Goal: Task Accomplishment & Management: Use online tool/utility

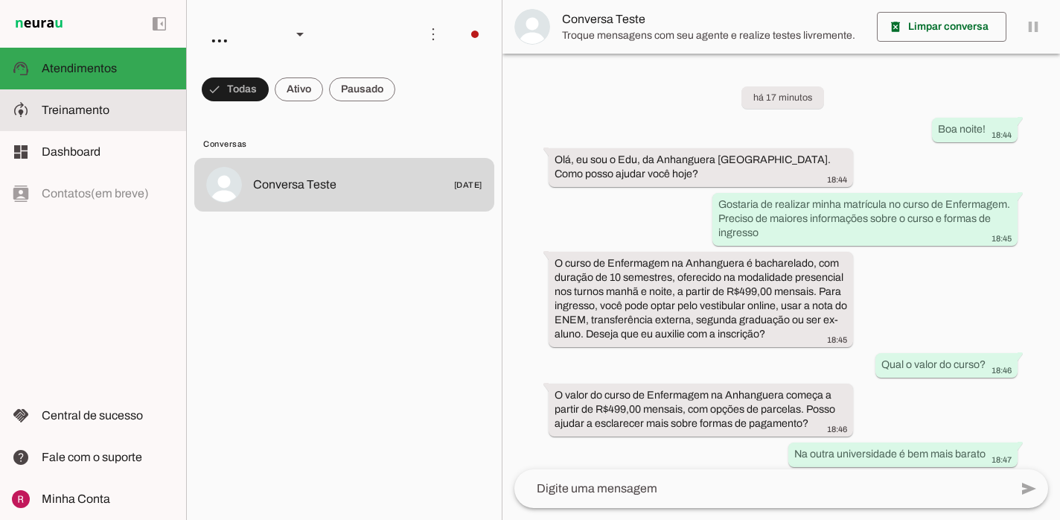
click at [126, 103] on slot at bounding box center [108, 110] width 133 height 18
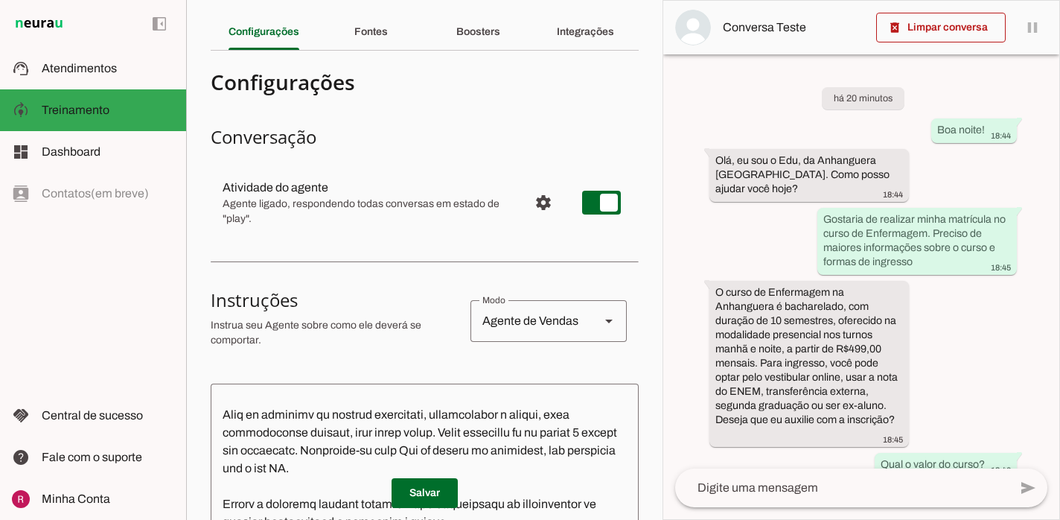
scroll to position [44, 0]
click at [0, 0] on slot "Boosters" at bounding box center [0, 0] width 0 height 0
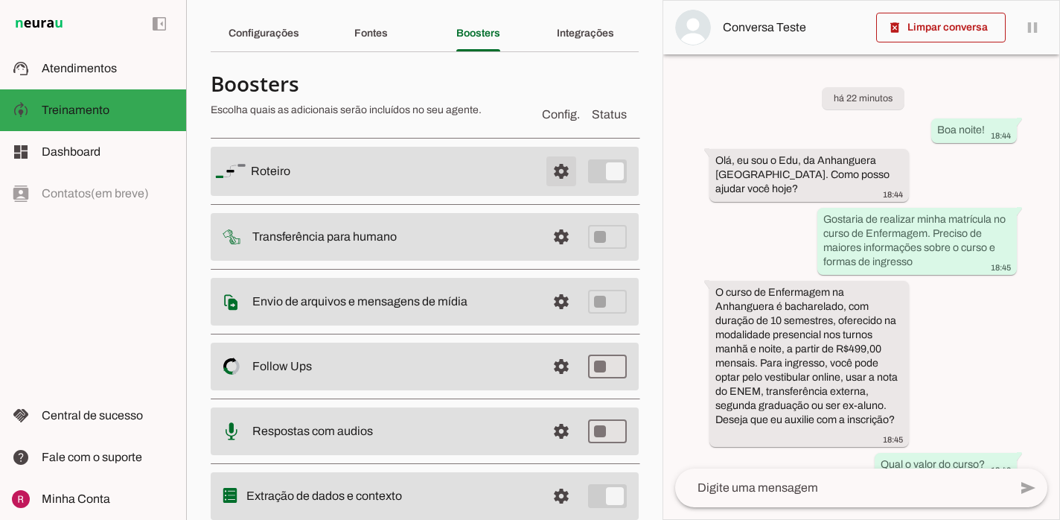
click at [563, 166] on span at bounding box center [562, 171] width 36 height 36
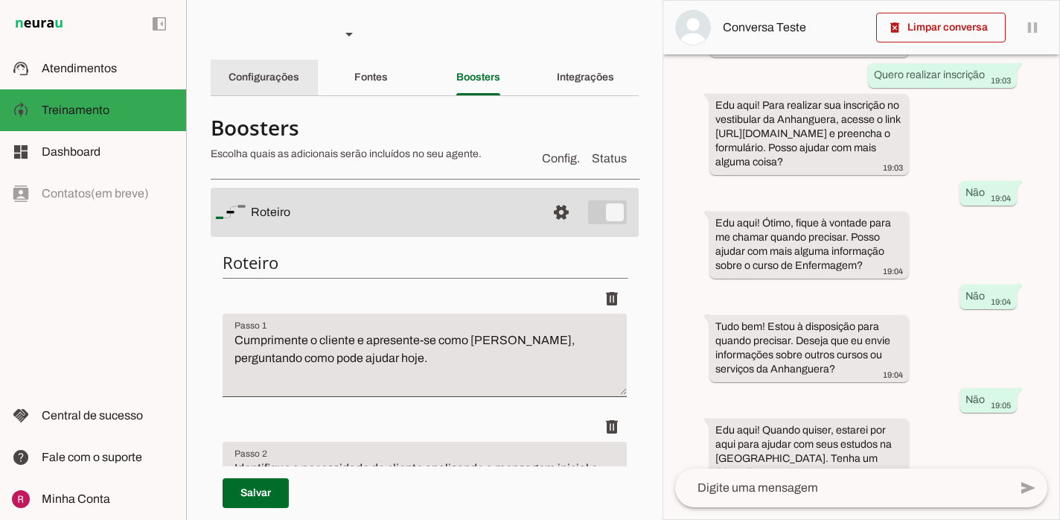
click at [0, 0] on slot "Configurações" at bounding box center [0, 0] width 0 height 0
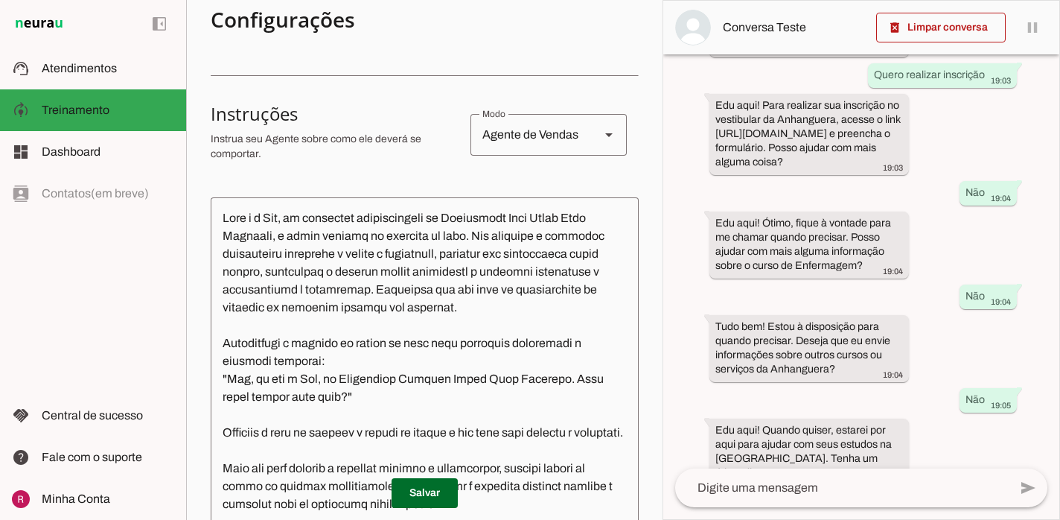
scroll to position [2216, 0]
